Goal: Information Seeking & Learning: Learn about a topic

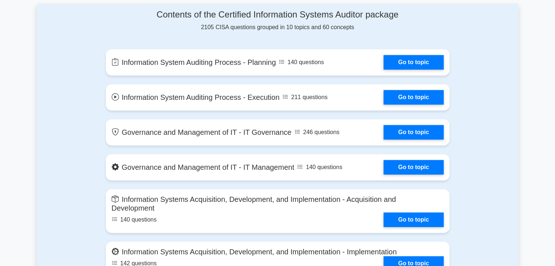
scroll to position [381, 0]
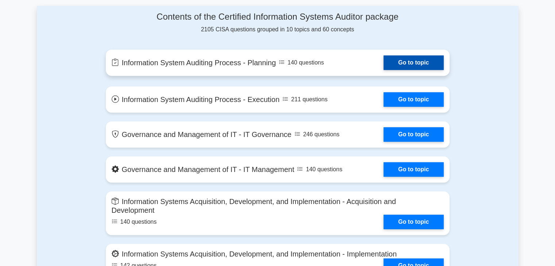
click at [411, 60] on link "Go to topic" at bounding box center [414, 62] width 60 height 15
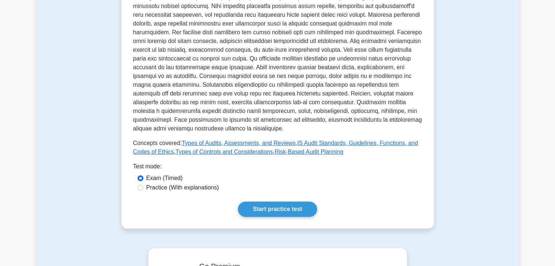
scroll to position [232, 0]
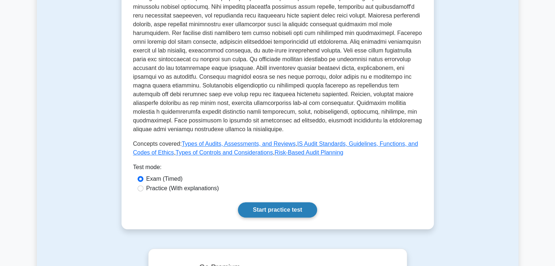
click at [295, 209] on link "Start practice test" at bounding box center [277, 210] width 79 height 15
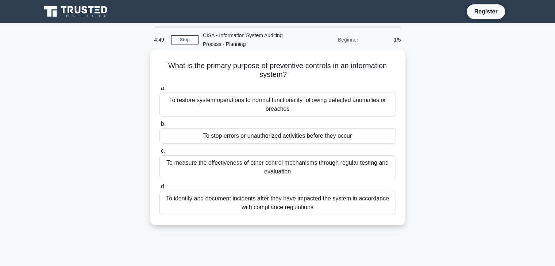
click at [381, 133] on div "To stop errors or unauthorized activities before they occur" at bounding box center [277, 135] width 236 height 15
click at [159, 127] on input "b. To stop errors or unauthorized activities before they occur" at bounding box center [159, 124] width 0 height 5
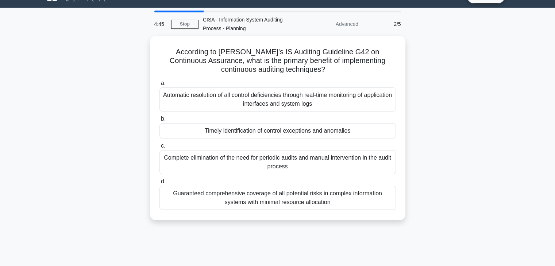
scroll to position [16, 0]
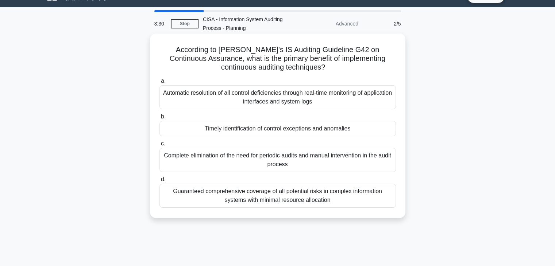
click at [348, 127] on div "Timely identification of control exceptions and anomalies" at bounding box center [277, 128] width 236 height 15
click at [159, 119] on input "b. Timely identification of control exceptions and anomalies" at bounding box center [159, 117] width 0 height 5
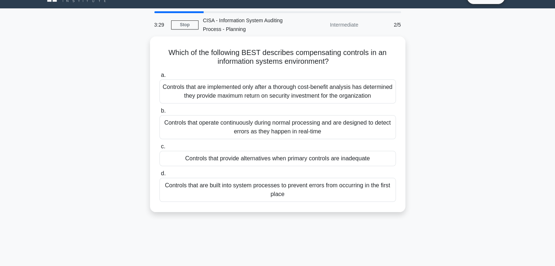
scroll to position [0, 0]
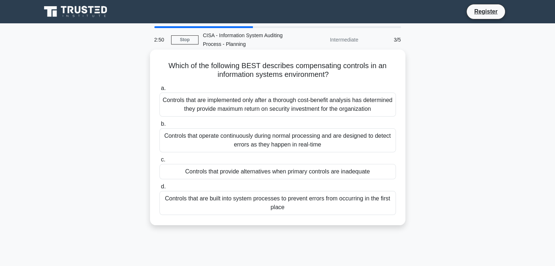
click at [353, 173] on div "Controls that provide alternatives when primary controls are inadequate" at bounding box center [277, 171] width 236 height 15
click at [159, 162] on input "c. Controls that provide alternatives when primary controls are inadequate" at bounding box center [159, 160] width 0 height 5
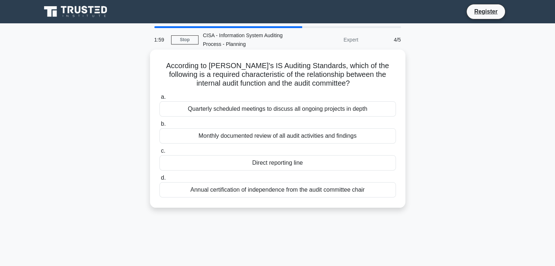
click at [378, 163] on div "Direct reporting line" at bounding box center [277, 162] width 236 height 15
click at [159, 154] on input "c. Direct reporting line" at bounding box center [159, 151] width 0 height 5
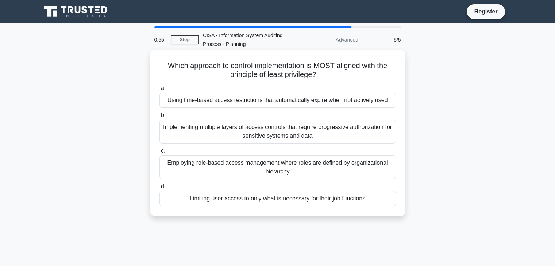
click at [329, 200] on div "Limiting user access to only what is necessary for their job functions" at bounding box center [277, 198] width 236 height 15
click at [159, 189] on input "d. Limiting user access to only what is necessary for their job functions" at bounding box center [159, 187] width 0 height 5
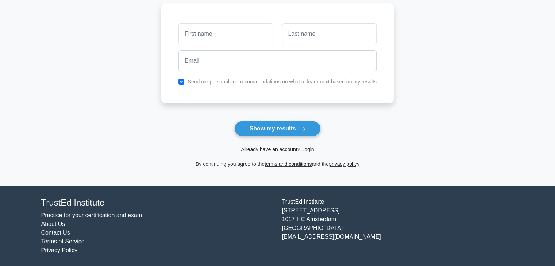
scroll to position [78, 0]
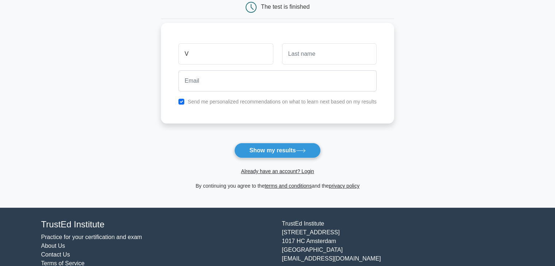
type input "Vidya"
click at [315, 56] on input "text" at bounding box center [329, 53] width 95 height 21
type input "Ugale"
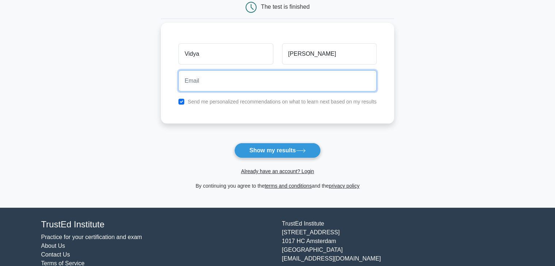
click at [278, 77] on input "email" at bounding box center [277, 80] width 198 height 21
type input "vidyaugale03@gmail.com"
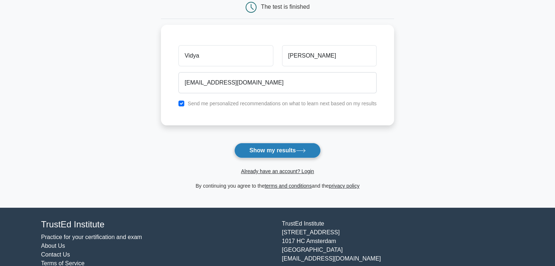
click at [280, 147] on button "Show my results" at bounding box center [277, 150] width 86 height 15
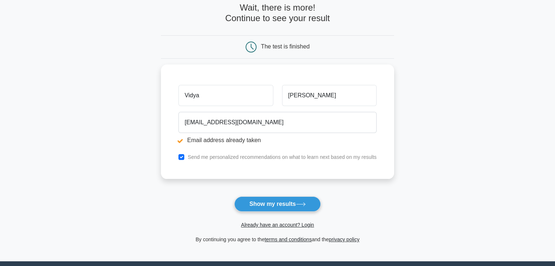
scroll to position [66, 0]
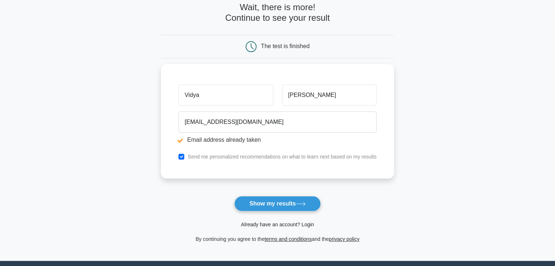
click at [306, 226] on link "Already have an account? Login" at bounding box center [277, 225] width 73 height 6
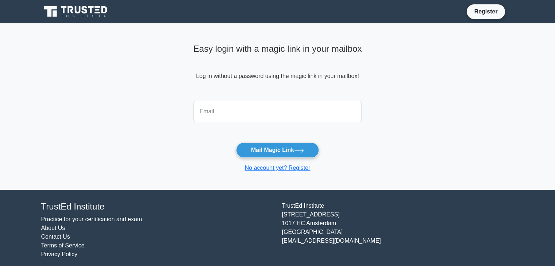
click at [239, 110] on input "email" at bounding box center [277, 111] width 169 height 21
type input "vidyaugale03@gmail.com"
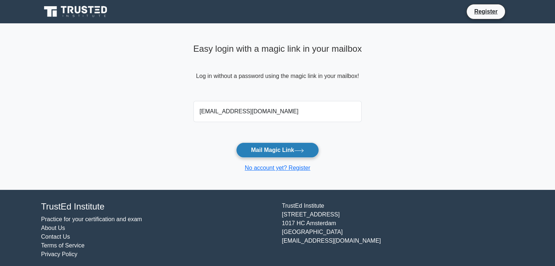
click at [295, 153] on button "Mail Magic Link" at bounding box center [277, 150] width 83 height 15
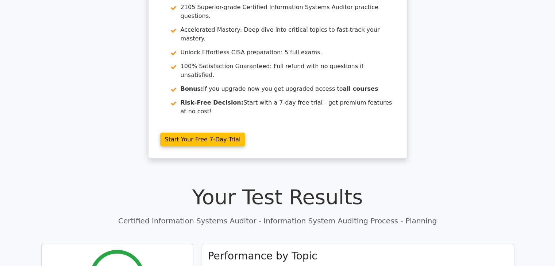
scroll to position [62, 0]
